Goal: Information Seeking & Learning: Learn about a topic

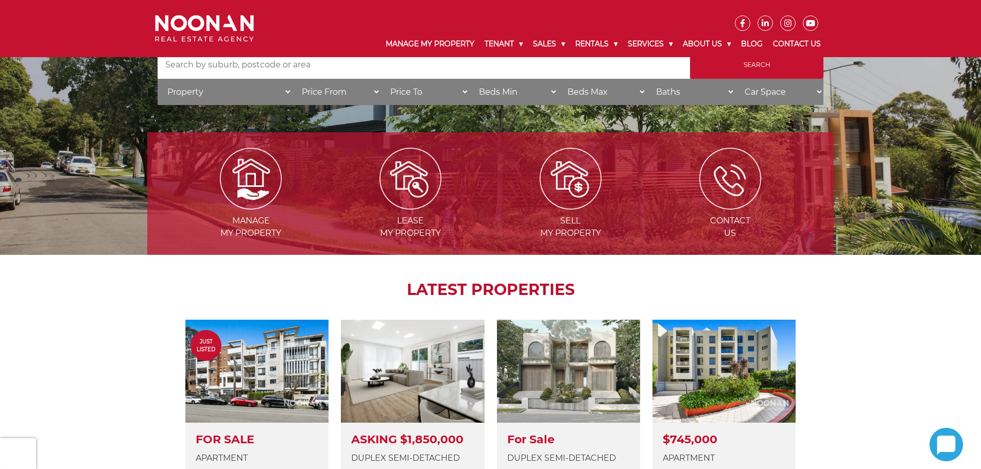
scroll to position [258, 0]
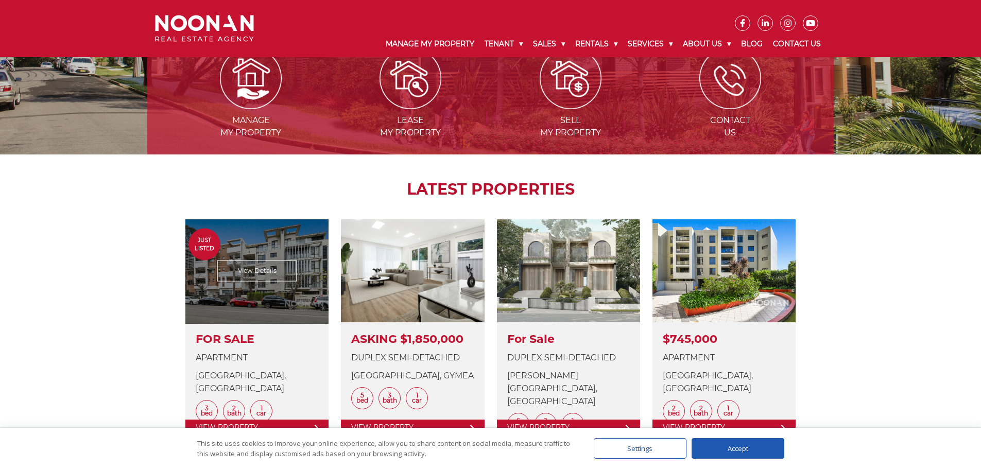
click at [265, 294] on link at bounding box center [256, 327] width 143 height 216
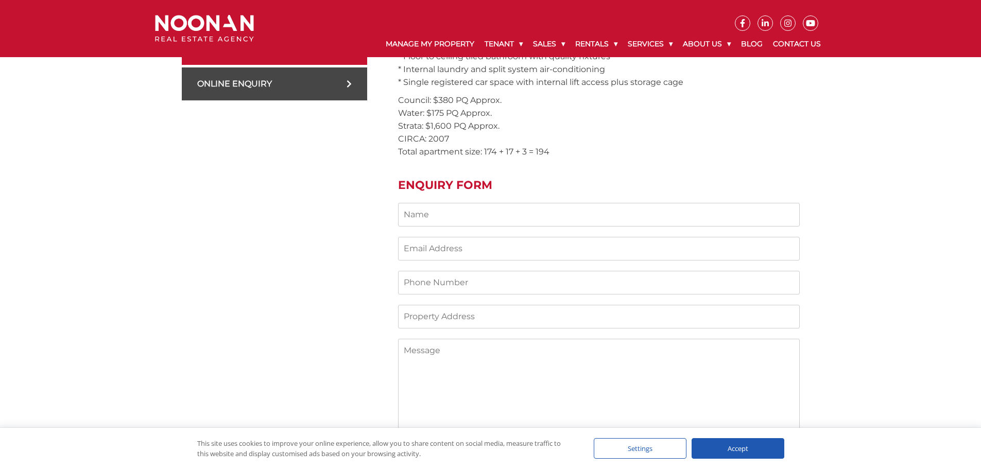
scroll to position [515, 0]
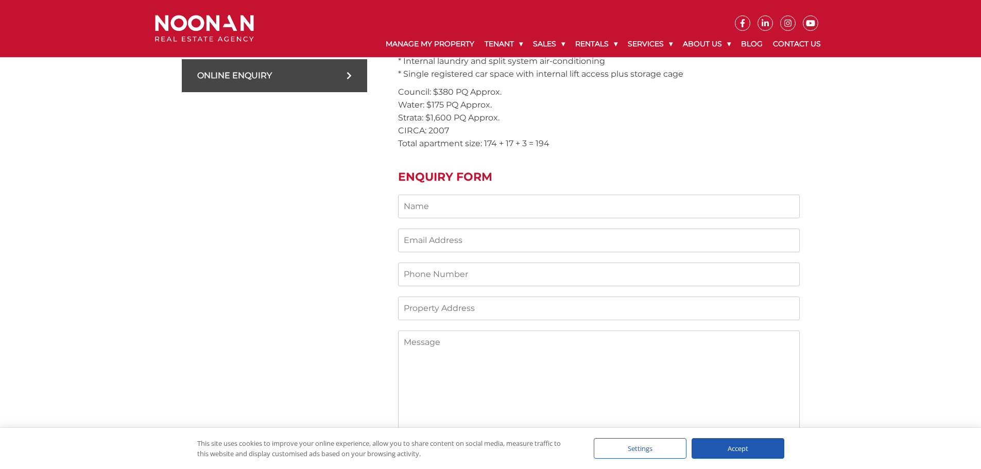
click at [742, 445] on div "Accept" at bounding box center [738, 448] width 93 height 21
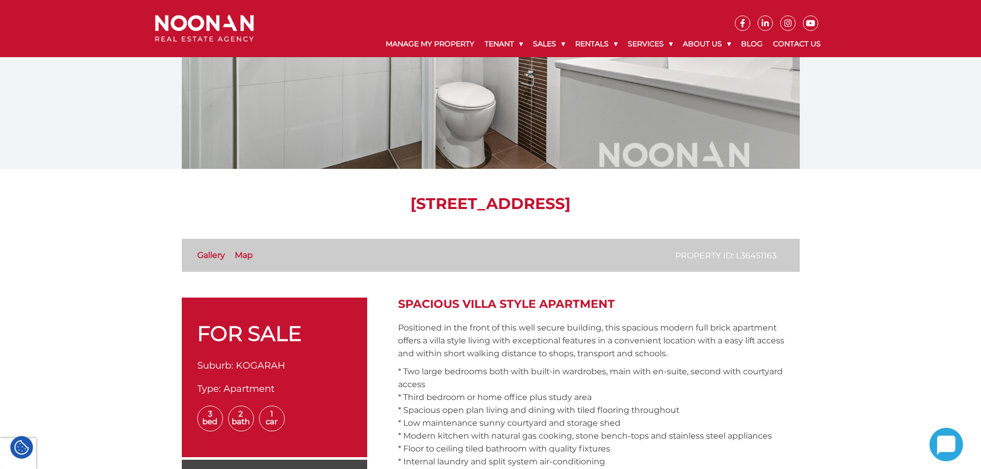
scroll to position [0, 0]
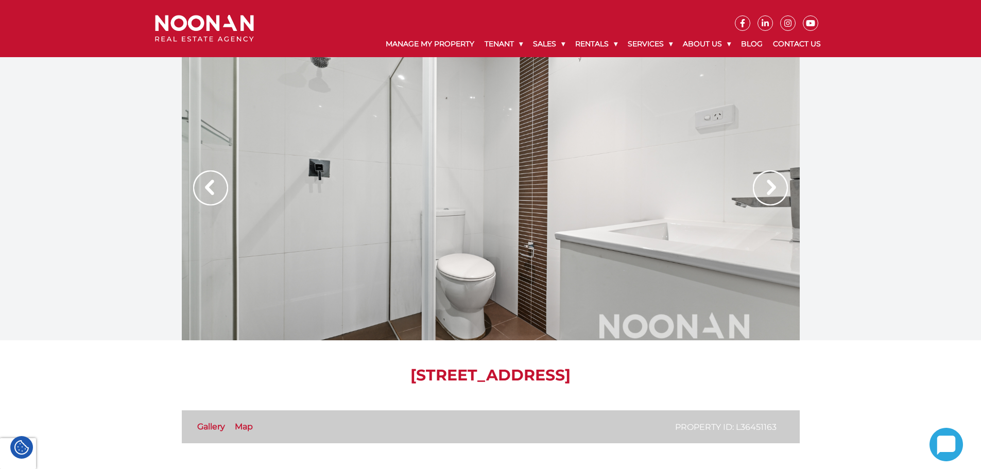
click at [464, 212] on div at bounding box center [491, 198] width 618 height 283
click at [760, 186] on img at bounding box center [770, 188] width 35 height 35
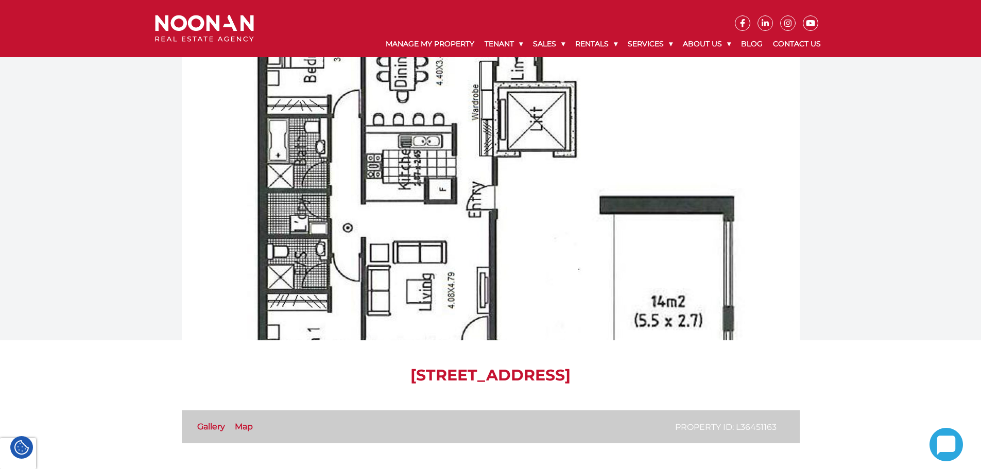
click at [469, 223] on div at bounding box center [491, 198] width 618 height 283
click at [421, 226] on div at bounding box center [491, 198] width 618 height 283
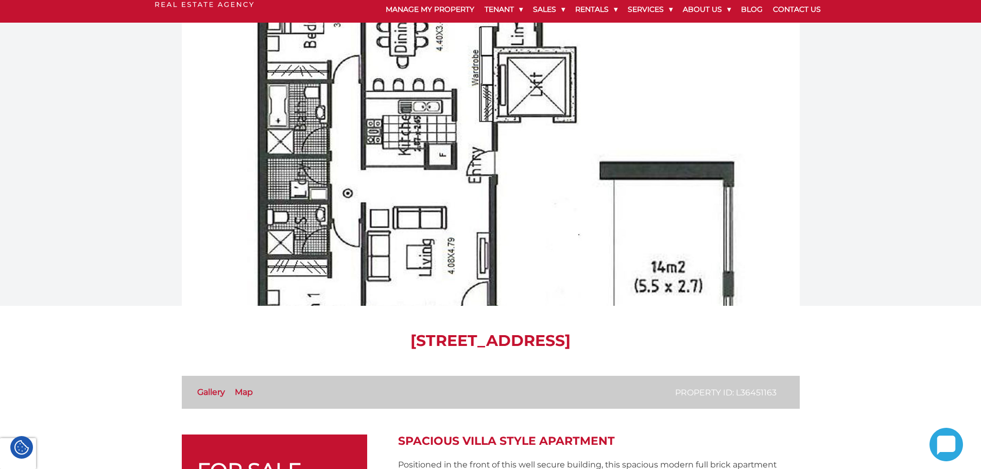
scroll to position [52, 0]
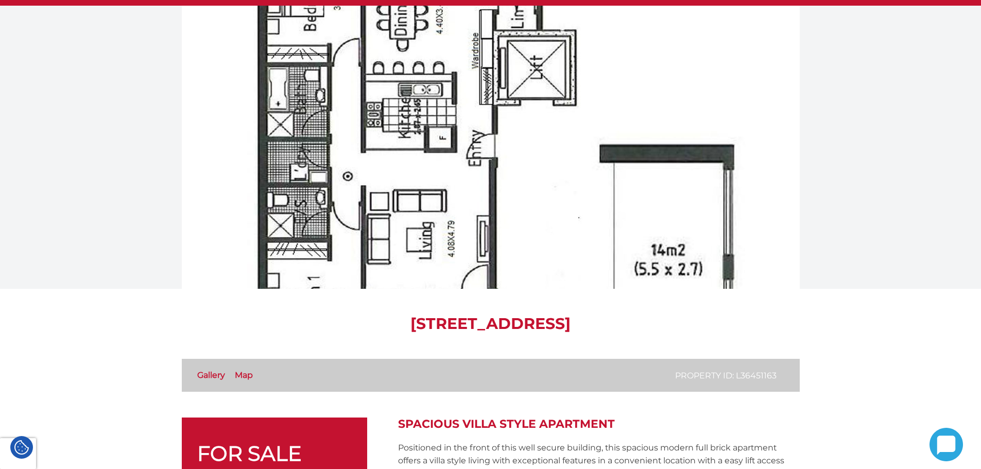
click at [211, 376] on link "Gallery" at bounding box center [211, 375] width 28 height 10
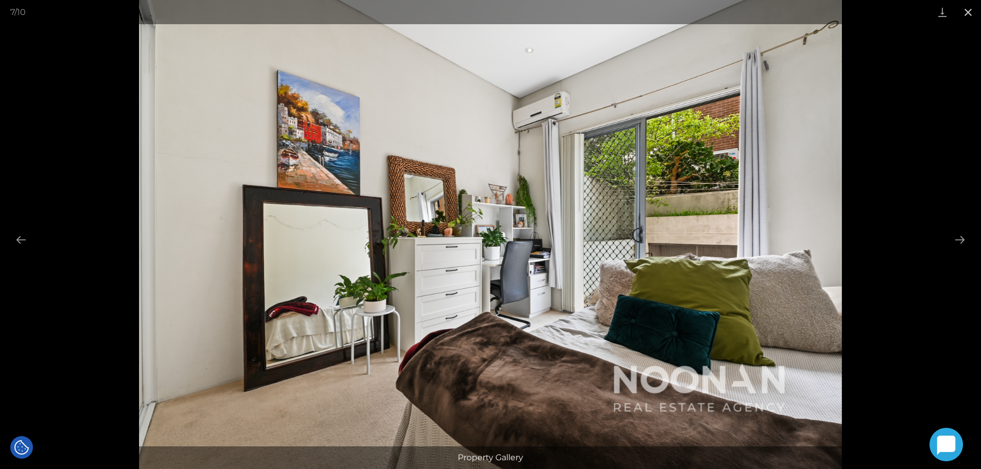
click at [966, 6] on button "Close gallery" at bounding box center [969, 12] width 26 height 24
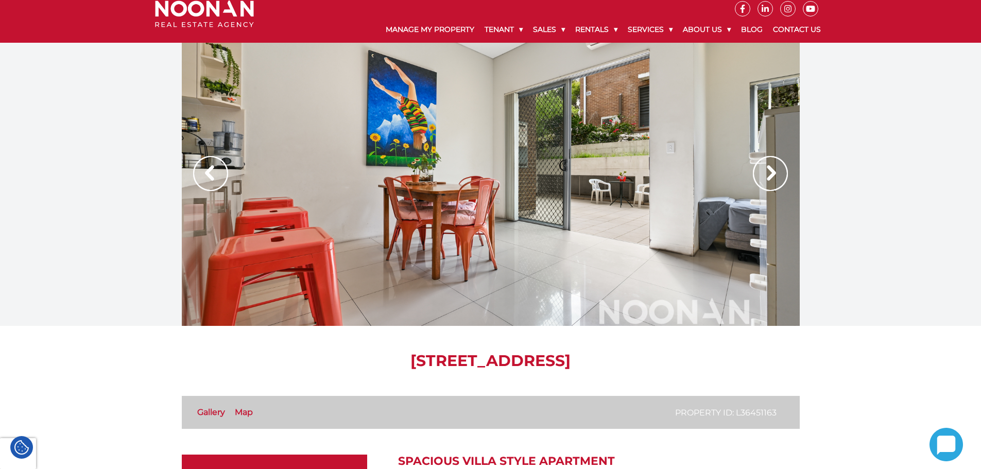
scroll to position [0, 0]
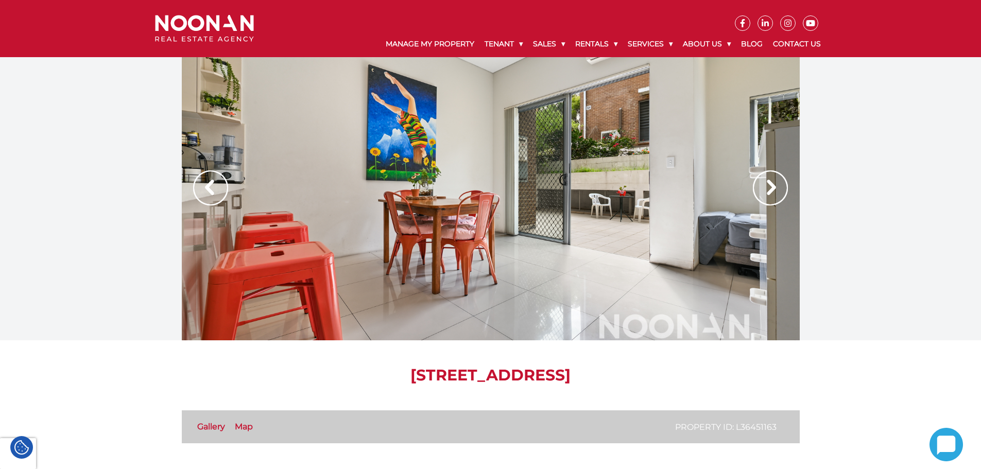
click at [771, 179] on img at bounding box center [770, 188] width 35 height 35
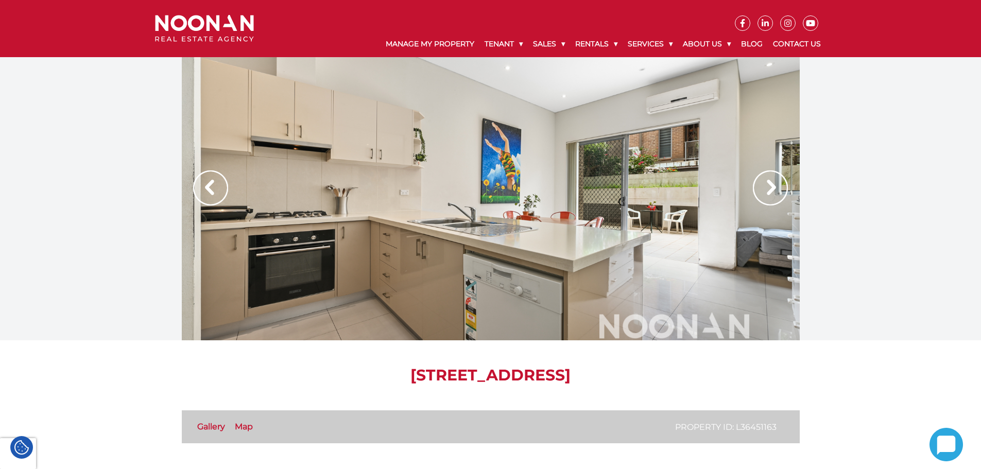
click at [771, 179] on img at bounding box center [770, 188] width 35 height 35
